Goal: Find specific fact

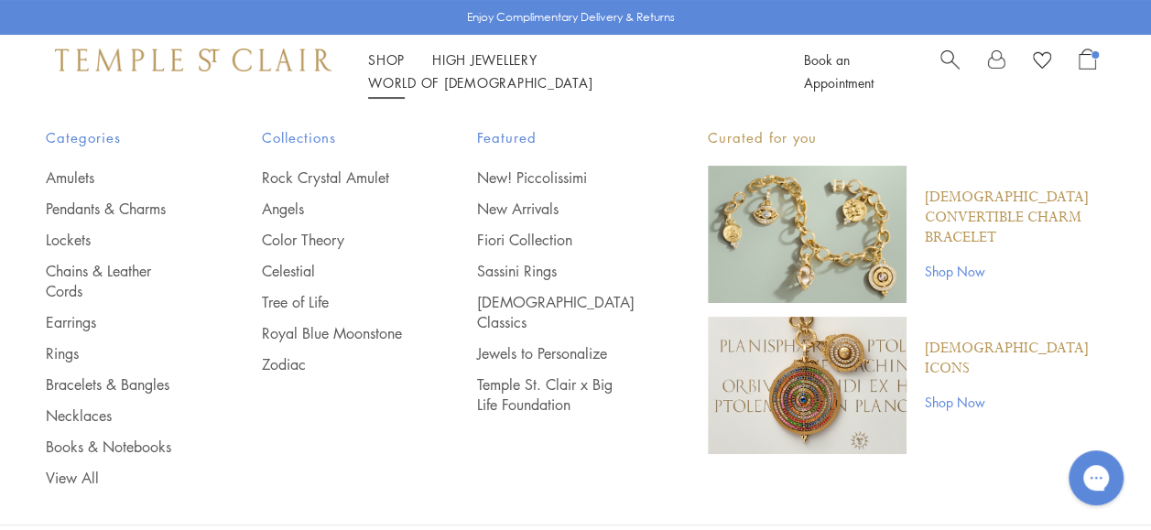
click at [381, 69] on link "Shop Shop" at bounding box center [386, 59] width 37 height 18
click at [84, 278] on link "Chains & Leather Cords" at bounding box center [117, 281] width 143 height 40
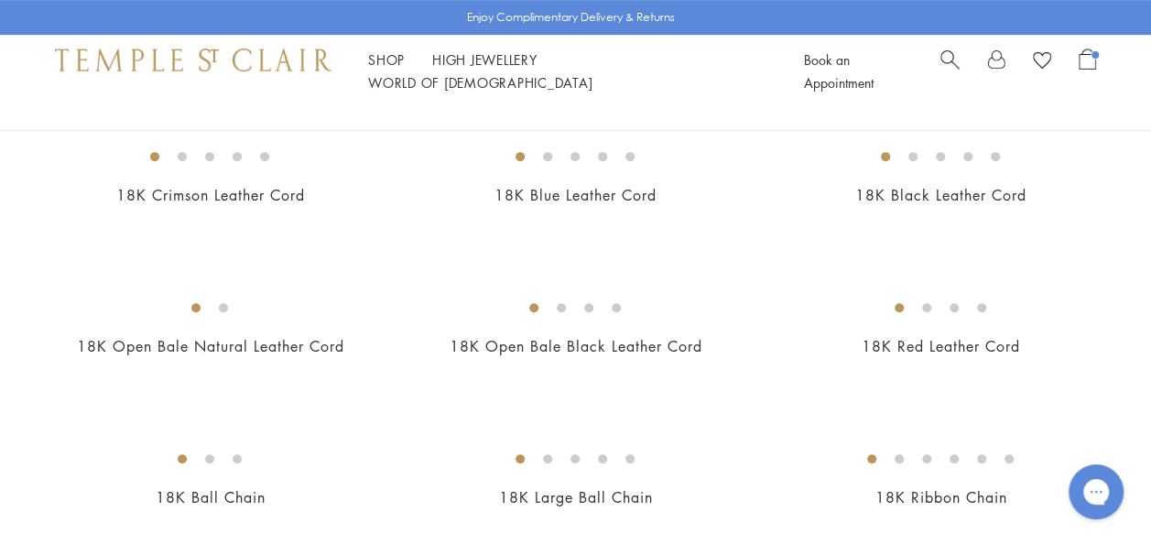
scroll to position [289, 0]
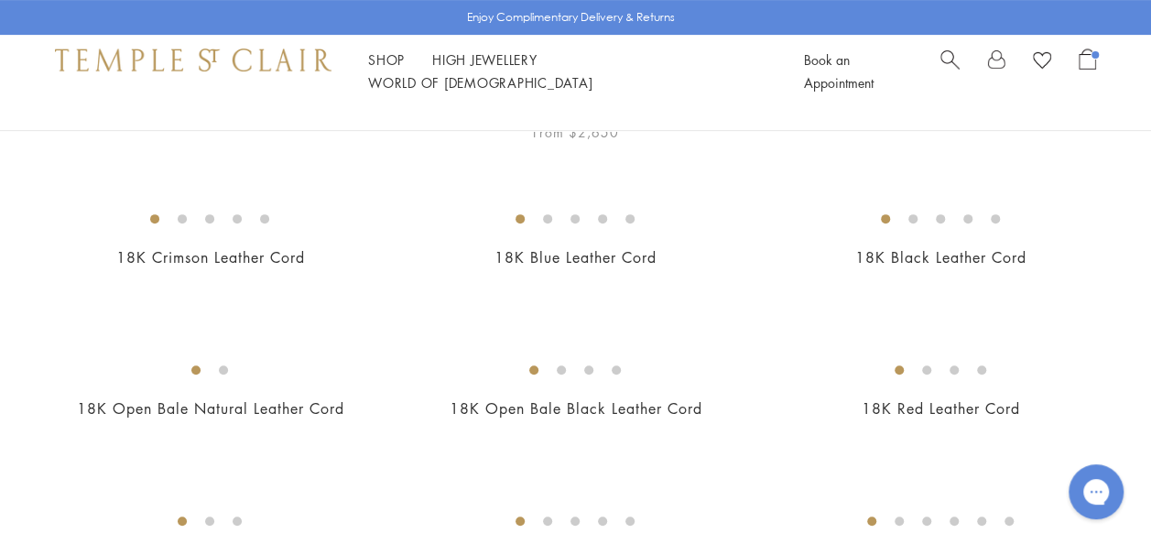
click at [0, 0] on img at bounding box center [0, 0] width 0 height 0
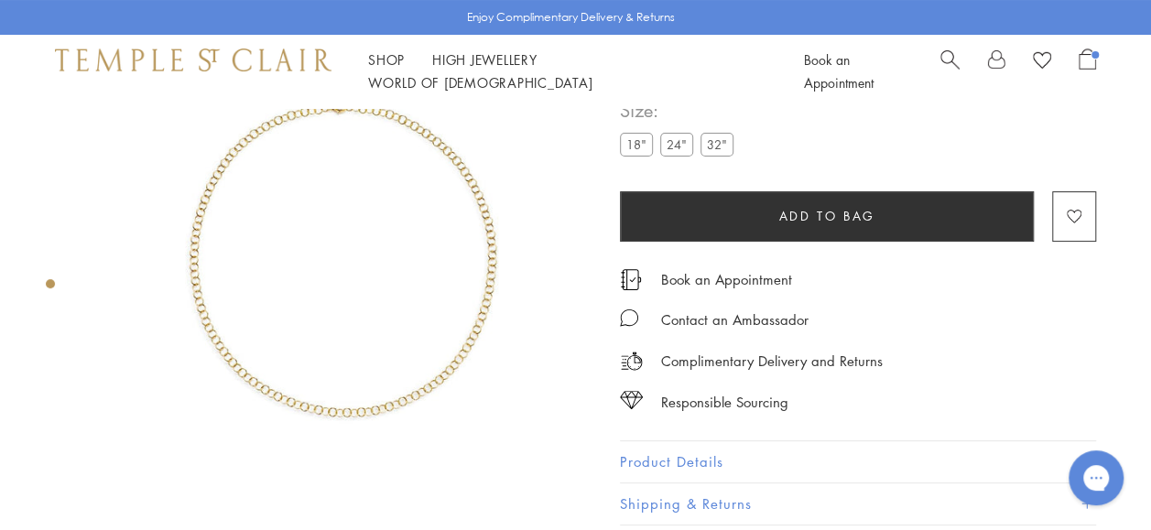
click at [676, 150] on label "24"" at bounding box center [676, 144] width 33 height 23
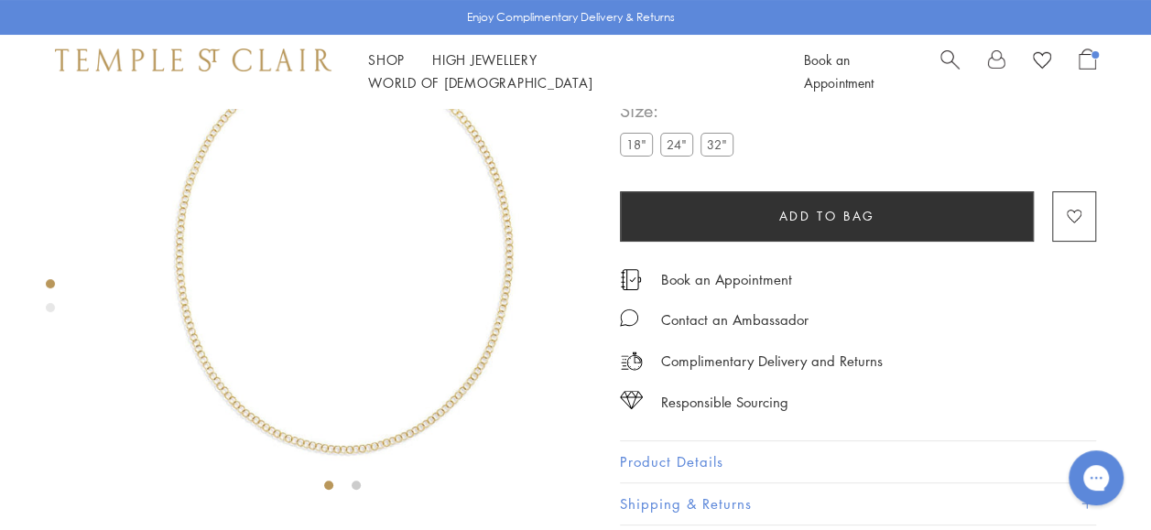
click at [681, 457] on button "Product Details" at bounding box center [858, 461] width 476 height 41
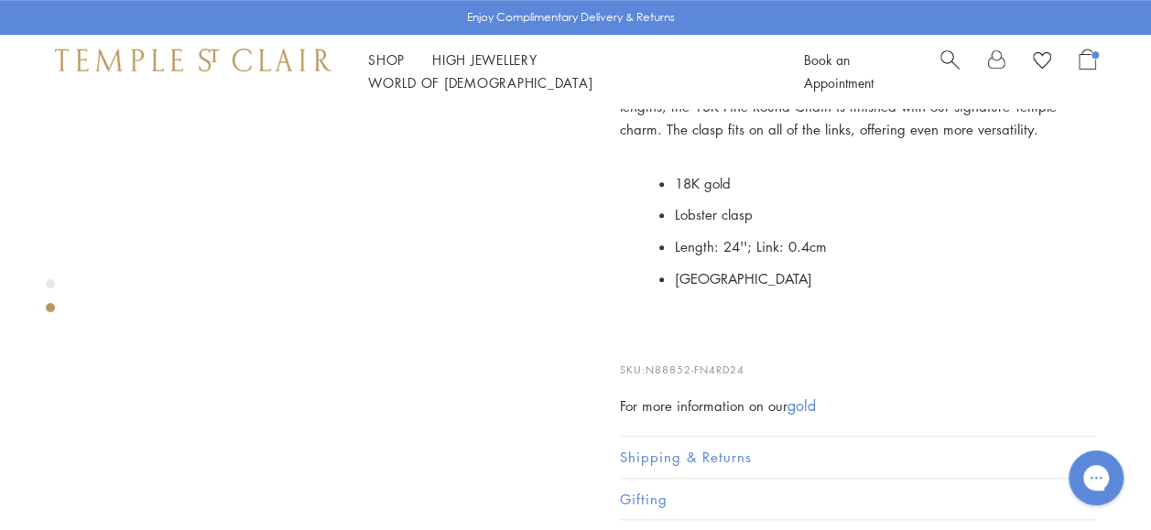
scroll to position [623, 0]
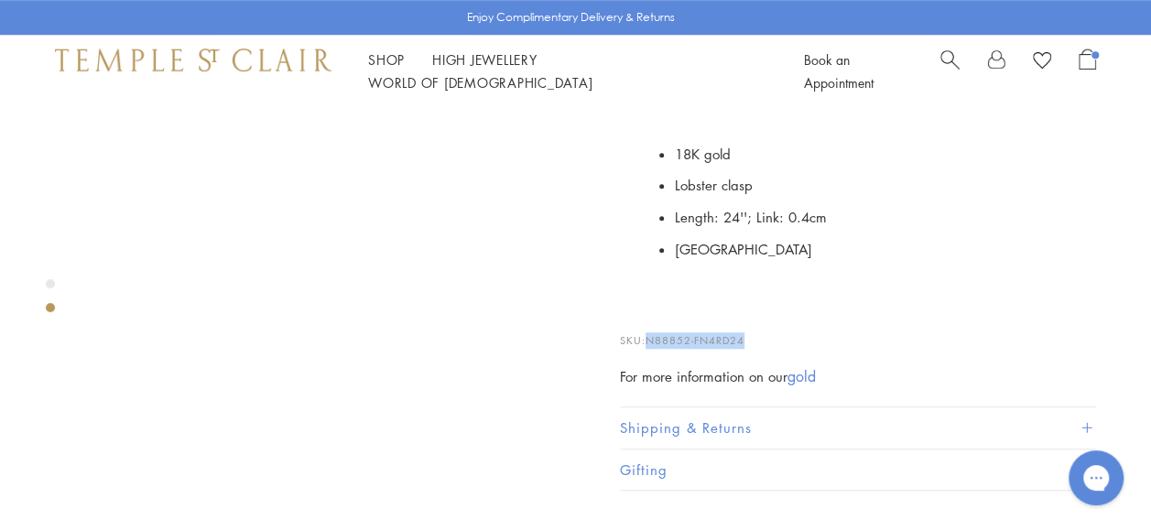
drag, startPoint x: 650, startPoint y: 339, endPoint x: 751, endPoint y: 330, distance: 101.2
click at [751, 330] on p "SKU: N88852-FN4RD24" at bounding box center [858, 331] width 476 height 35
drag, startPoint x: 751, startPoint y: 330, endPoint x: 719, endPoint y: 332, distance: 32.1
copy span "N88852-FN4RD24"
